Goal: Information Seeking & Learning: Learn about a topic

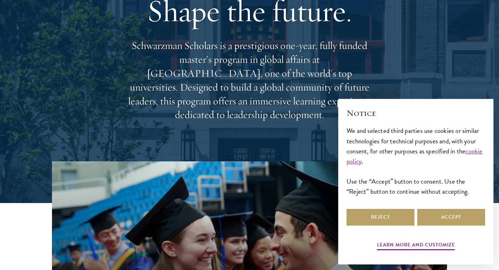
scroll to position [79, 0]
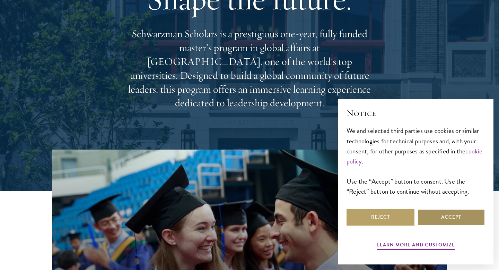
click at [427, 217] on button "Accept" at bounding box center [451, 217] width 68 height 17
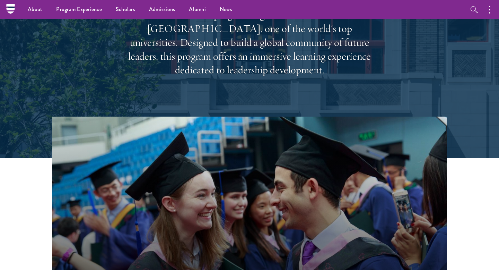
scroll to position [0, 0]
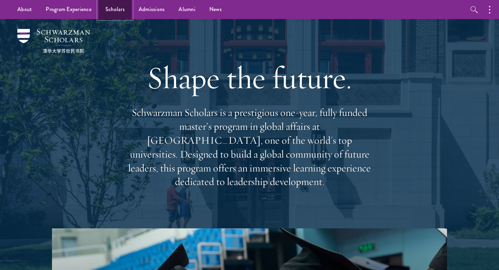
click at [125, 7] on link "Scholars" at bounding box center [114, 9] width 33 height 19
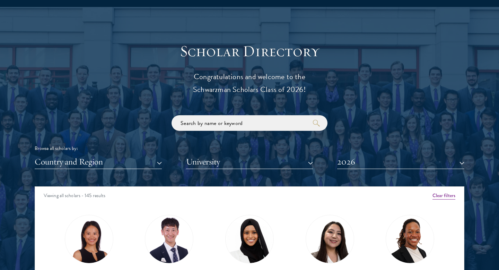
scroll to position [747, 0]
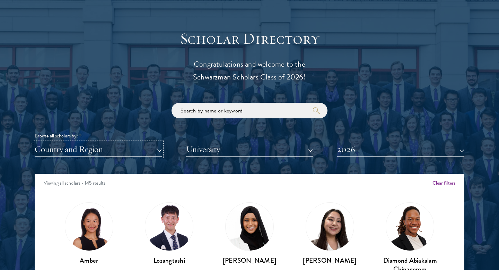
click at [133, 151] on button "Country and Region" at bounding box center [98, 149] width 127 height 14
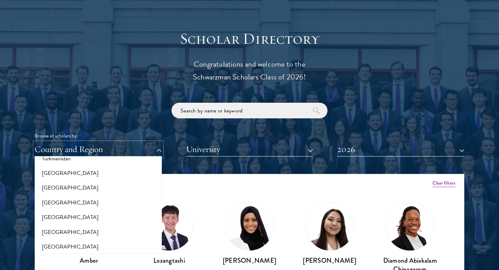
scroll to position [1411, 0]
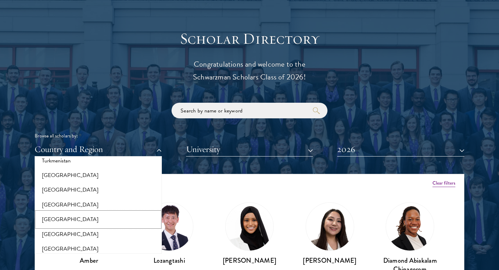
click at [80, 212] on button "[GEOGRAPHIC_DATA]" at bounding box center [98, 219] width 123 height 15
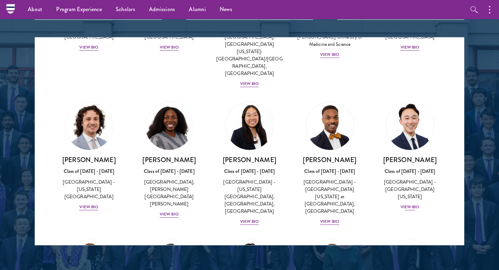
scroll to position [519, 0]
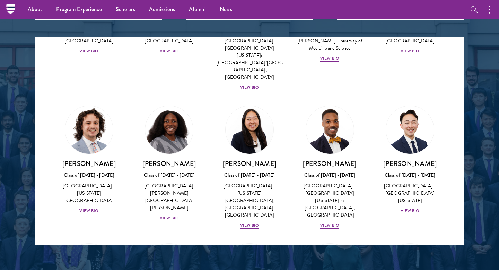
click at [411, 163] on div "[PERSON_NAME] Class of [DATE] - [DATE] [GEOGRAPHIC_DATA] - [GEOGRAPHIC_DATA][US…" at bounding box center [410, 159] width 80 height 123
click at [410, 207] on div "View Bio" at bounding box center [410, 210] width 19 height 7
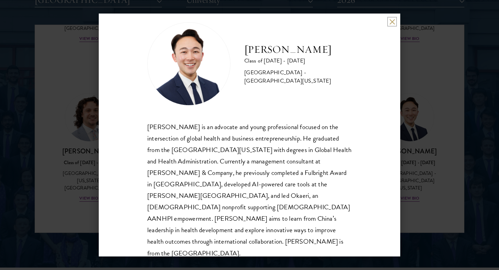
scroll to position [905, 0]
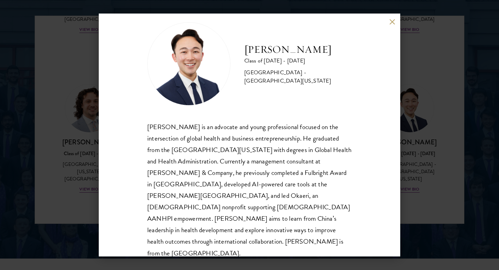
click at [441, 134] on div "[PERSON_NAME] Class of [DATE] - [DATE] [GEOGRAPHIC_DATA] - [GEOGRAPHIC_DATA][US…" at bounding box center [249, 135] width 499 height 270
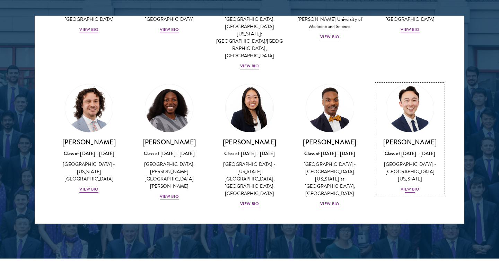
click at [415, 138] on div "[PERSON_NAME] Class of [DATE] - [DATE] [GEOGRAPHIC_DATA] - [GEOGRAPHIC_DATA][US…" at bounding box center [410, 165] width 67 height 55
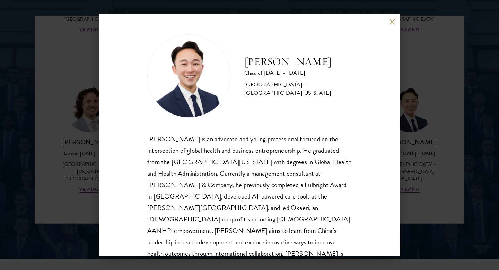
click at [415, 133] on div "[PERSON_NAME] Class of [DATE] - [DATE] [GEOGRAPHIC_DATA] - [GEOGRAPHIC_DATA][US…" at bounding box center [249, 135] width 499 height 270
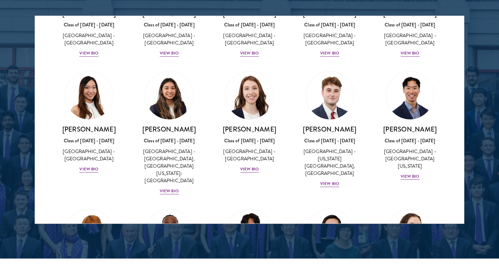
scroll to position [777, 0]
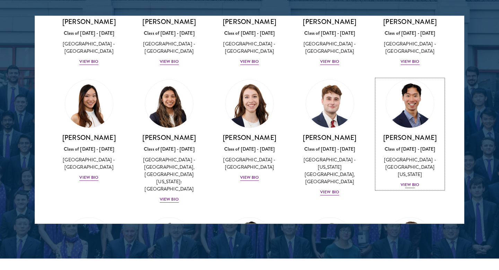
click at [418, 133] on div "[PERSON_NAME] Class of [DATE] - [DATE] [GEOGRAPHIC_DATA] - [GEOGRAPHIC_DATA][US…" at bounding box center [410, 160] width 67 height 55
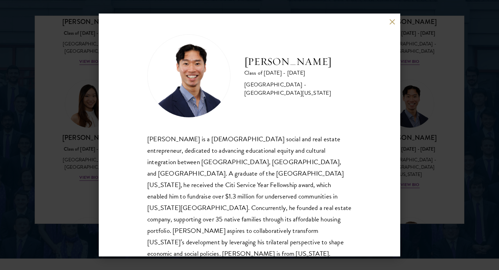
scroll to position [12, 0]
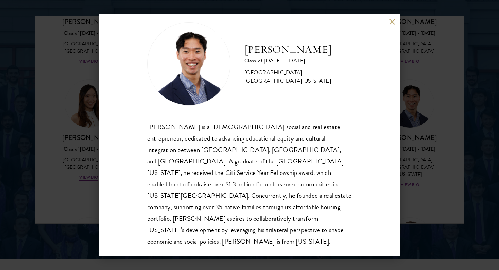
click at [419, 133] on div "[PERSON_NAME] Class of [DATE] - [DATE] [GEOGRAPHIC_DATA] - [GEOGRAPHIC_DATA][US…" at bounding box center [249, 135] width 499 height 270
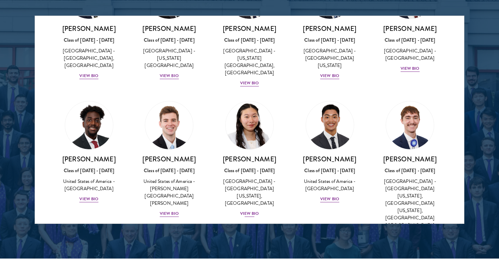
scroll to position [1279, 0]
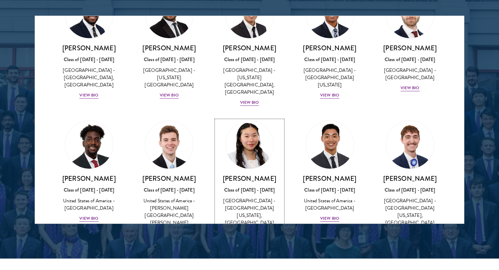
click at [247, 229] on div "View Bio" at bounding box center [249, 232] width 19 height 7
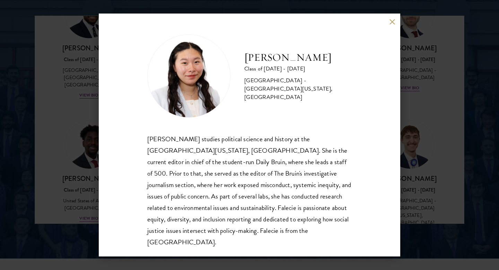
click at [415, 128] on div "[PERSON_NAME] Class of [DATE] - [DATE] [GEOGRAPHIC_DATA] - [GEOGRAPHIC_DATA][US…" at bounding box center [249, 135] width 499 height 270
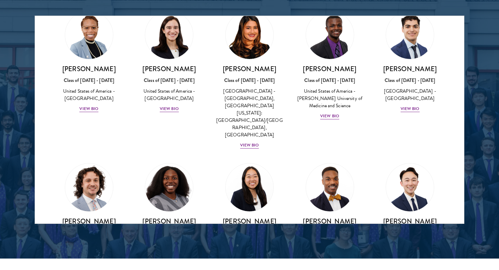
scroll to position [475, 0]
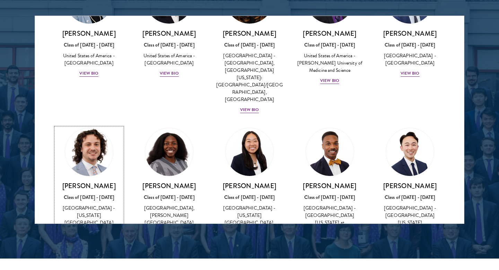
click at [86, 229] on div "View Bio" at bounding box center [88, 232] width 19 height 7
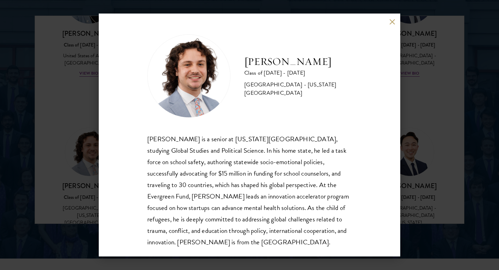
click at [414, 107] on div "[PERSON_NAME] Class of [DATE] - [DATE] [GEOGRAPHIC_DATA] - [US_STATE][GEOGRAPHI…" at bounding box center [249, 135] width 499 height 270
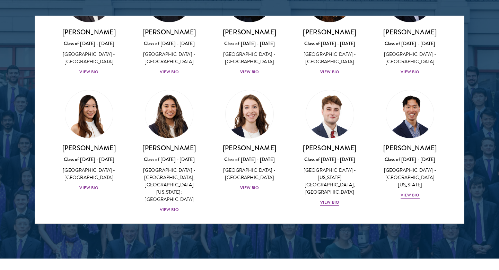
scroll to position [748, 0]
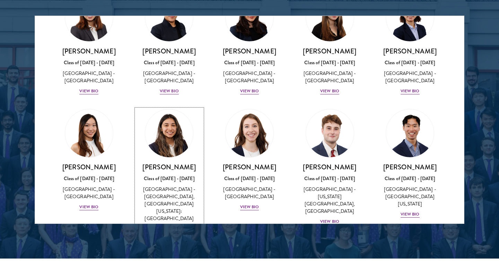
click at [172, 163] on div "[PERSON_NAME] Class of [DATE] - [DATE] [GEOGRAPHIC_DATA] - [GEOGRAPHIC_DATA], […" at bounding box center [169, 198] width 67 height 70
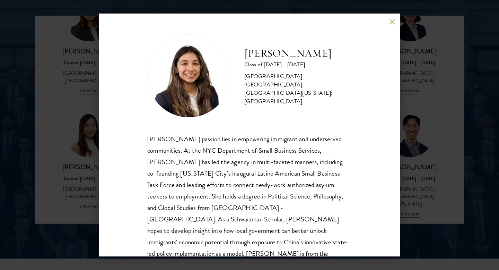
scroll to position [10, 0]
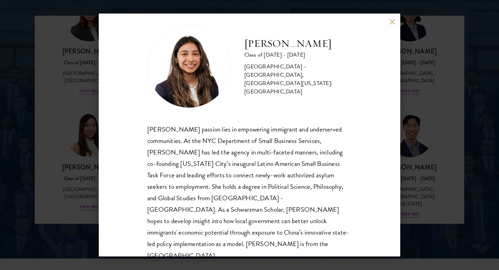
click at [416, 90] on div "[PERSON_NAME] Class of [DATE] - [DATE] [GEOGRAPHIC_DATA] - [GEOGRAPHIC_DATA], […" at bounding box center [249, 135] width 499 height 270
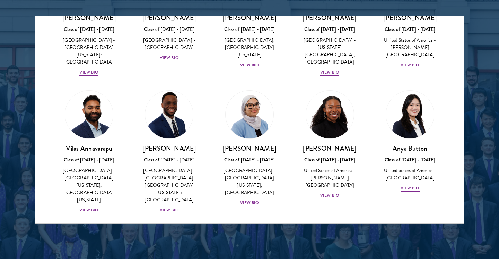
scroll to position [85, 0]
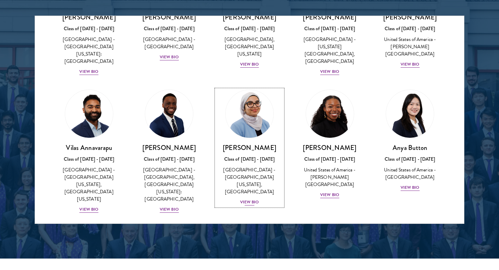
click at [254, 199] on div "View Bio" at bounding box center [249, 202] width 19 height 7
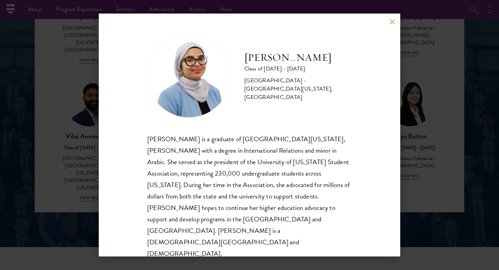
scroll to position [916, 0]
click at [419, 122] on div "[PERSON_NAME] Class of [DATE] - [DATE] [GEOGRAPHIC_DATA] - [GEOGRAPHIC_DATA][US…" at bounding box center [249, 135] width 499 height 270
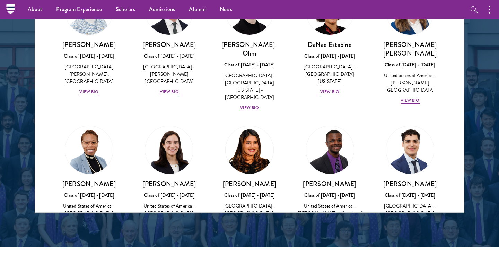
scroll to position [291, 0]
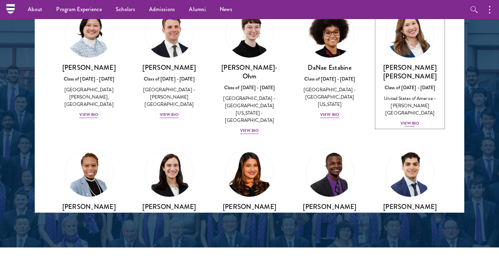
click at [412, 120] on div "View Bio" at bounding box center [410, 123] width 19 height 7
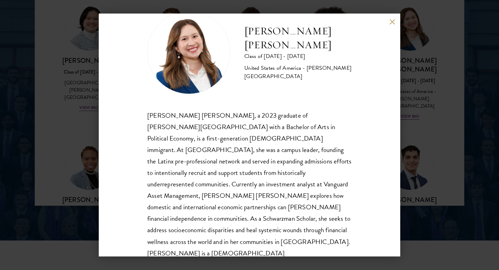
scroll to position [923, 0]
click at [409, 128] on div "[PERSON_NAME] [PERSON_NAME] Class of [DATE] - [DATE] [GEOGRAPHIC_DATA] - [PERSO…" at bounding box center [249, 135] width 499 height 270
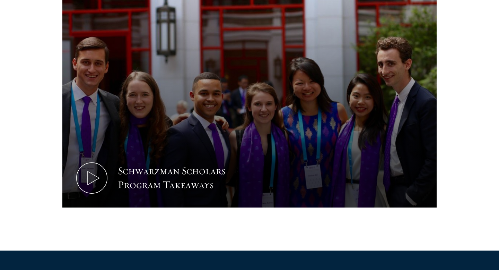
scroll to position [337, 0]
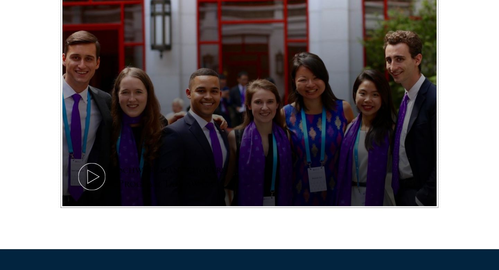
click at [384, 94] on button "Schwarzman Scholars Program Takeaways" at bounding box center [249, 100] width 374 height 211
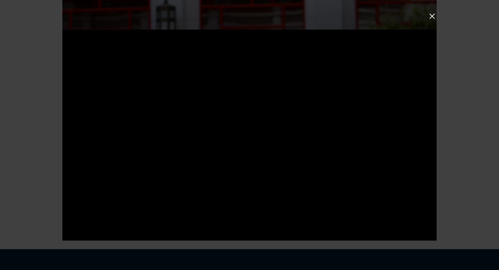
click at [461, 99] on div at bounding box center [249, 135] width 499 height 270
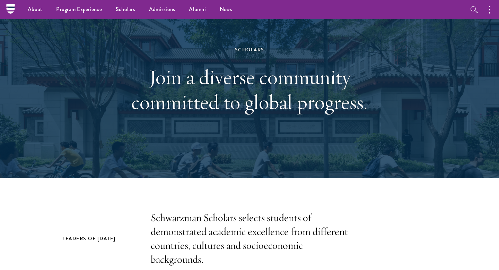
scroll to position [0, 0]
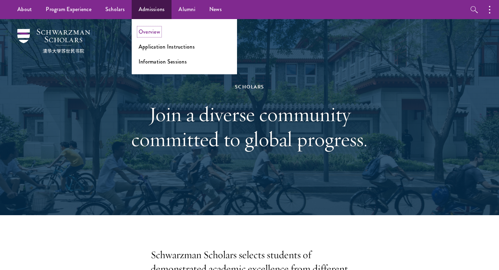
click at [148, 32] on link "Overview" at bounding box center [149, 32] width 21 height 8
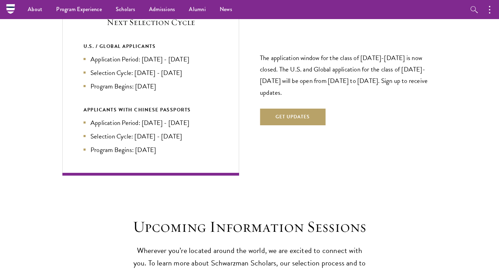
scroll to position [1507, 0]
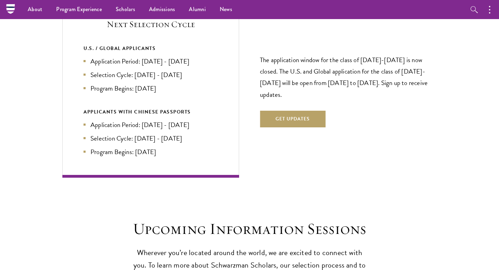
drag, startPoint x: 159, startPoint y: 47, endPoint x: 202, endPoint y: 52, distance: 43.2
click at [202, 56] on li "Application Period: [DATE] - [DATE]" at bounding box center [151, 61] width 134 height 10
click at [202, 70] on li "Selection Cycle: [DATE] - [DATE]" at bounding box center [151, 75] width 134 height 10
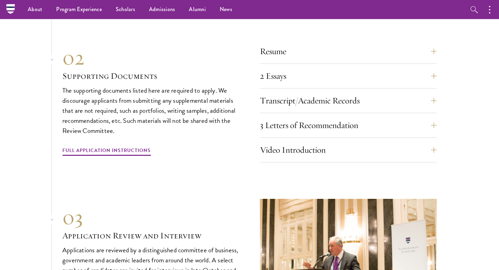
scroll to position [2158, 0]
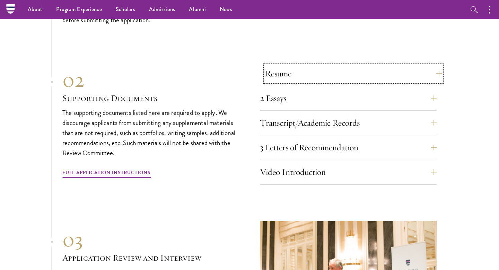
click at [314, 65] on button "Resume" at bounding box center [353, 73] width 177 height 17
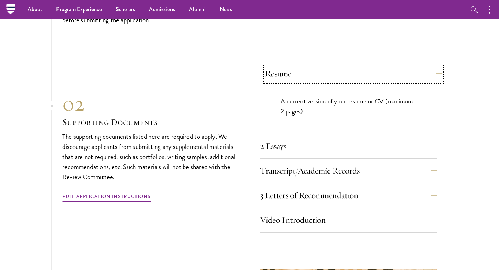
click at [314, 65] on button "Resume" at bounding box center [353, 73] width 177 height 17
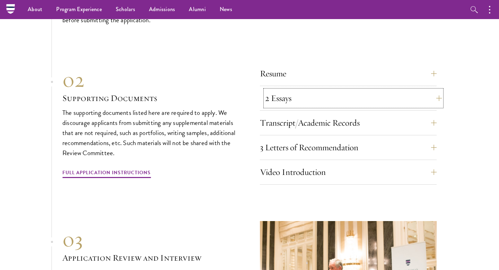
click at [296, 90] on button "2 Essays" at bounding box center [353, 98] width 177 height 17
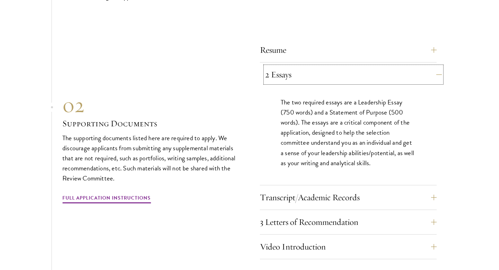
scroll to position [2182, 0]
click at [307, 66] on button "2 Essays" at bounding box center [353, 74] width 177 height 17
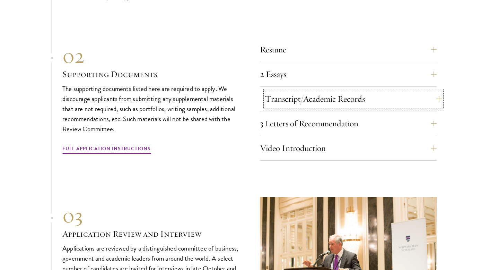
click at [302, 90] on button "Transcript/Academic Records" at bounding box center [353, 98] width 177 height 17
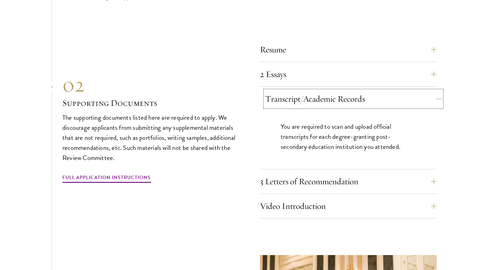
click at [302, 90] on button "Transcript/Academic Records" at bounding box center [353, 98] width 177 height 17
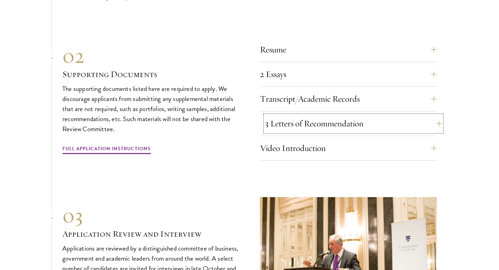
click at [298, 115] on button "3 Letters of Recommendation" at bounding box center [353, 123] width 177 height 17
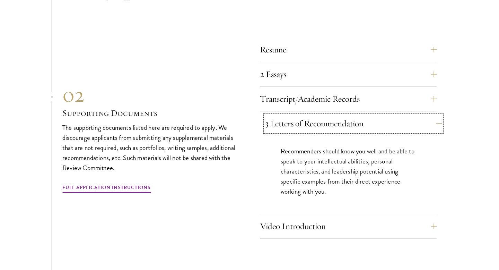
click at [298, 115] on button "3 Letters of Recommendation" at bounding box center [353, 123] width 177 height 17
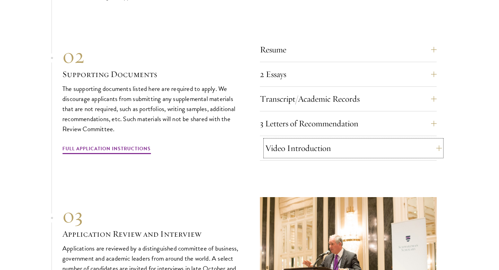
click at [290, 140] on button "Video Introduction" at bounding box center [353, 148] width 177 height 17
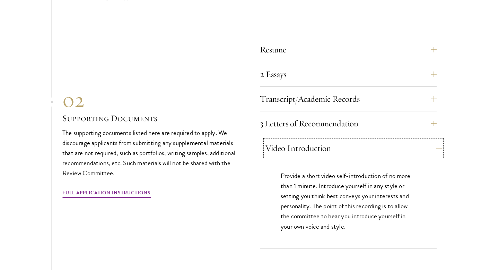
click at [290, 140] on button "Video Introduction" at bounding box center [353, 148] width 177 height 17
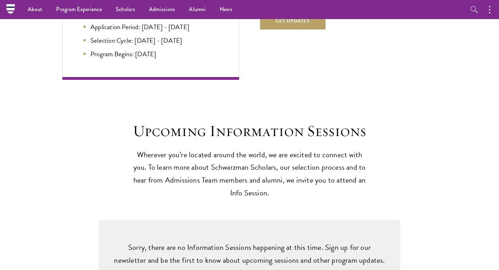
scroll to position [1450, 0]
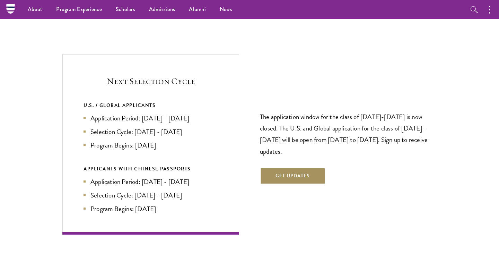
drag, startPoint x: 283, startPoint y: 156, endPoint x: 354, endPoint y: 136, distance: 73.8
click at [355, 136] on div "The application window for the class of 2026-2027 is now closed. The U.S. and G…" at bounding box center [348, 144] width 177 height 121
